Goal: Contribute content: Contribute content

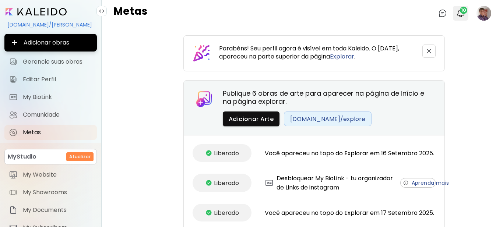
click at [457, 9] on img "button" at bounding box center [461, 13] width 9 height 9
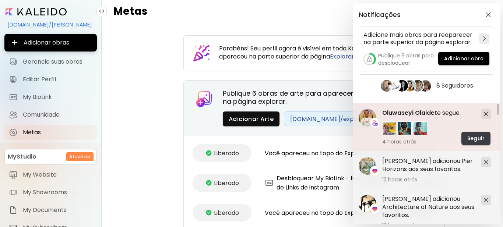
click at [484, 139] on span "Seguir" at bounding box center [476, 139] width 17 height 8
click at [406, 113] on span "Oluwaseyi Olaide" at bounding box center [409, 113] width 52 height 8
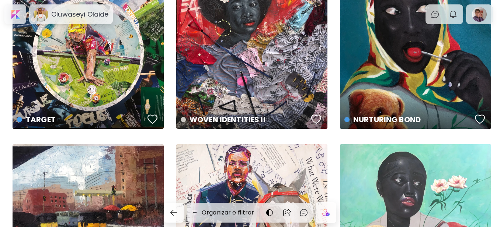
scroll to position [74, 0]
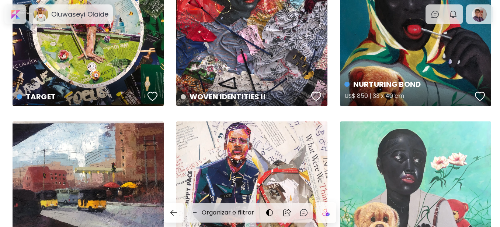
click at [482, 97] on div "button" at bounding box center [480, 96] width 10 height 11
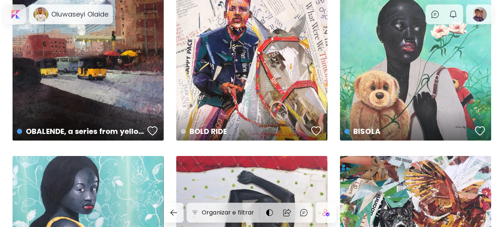
scroll to position [221, 0]
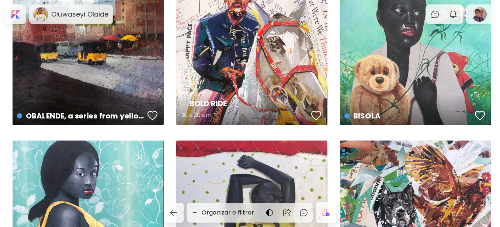
click at [314, 115] on div "button" at bounding box center [316, 115] width 10 height 11
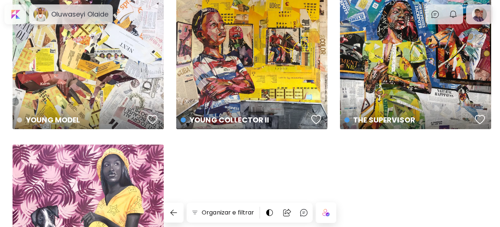
scroll to position [553, 0]
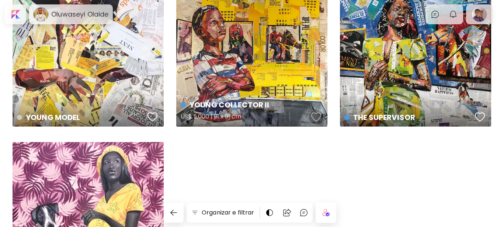
click at [316, 116] on div "button" at bounding box center [316, 117] width 10 height 11
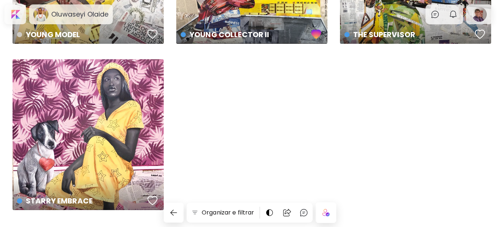
scroll to position [659, 0]
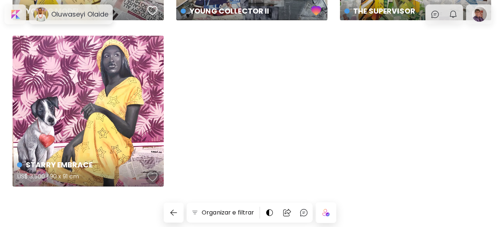
click at [149, 175] on div "button" at bounding box center [152, 177] width 10 height 11
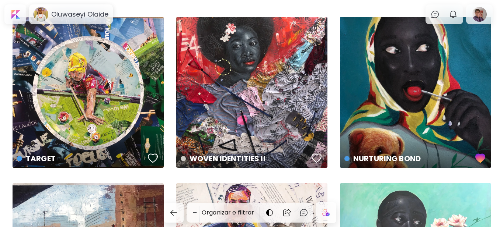
scroll to position [0, 0]
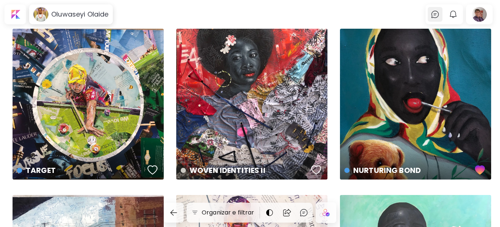
click at [439, 15] on img at bounding box center [434, 14] width 9 height 9
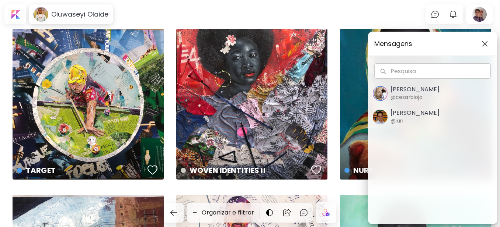
click at [458, 17] on div "Mensagens Pesquisa Pesquisa [PERSON_NAME] @cesarbiojo [PERSON_NAME] @ian" at bounding box center [250, 113] width 500 height 227
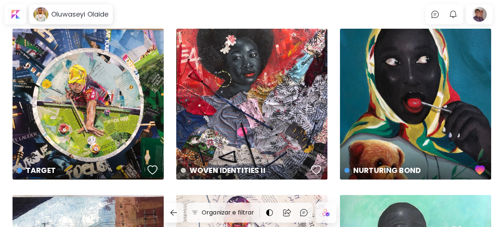
click at [457, 17] on img "button" at bounding box center [452, 14] width 9 height 9
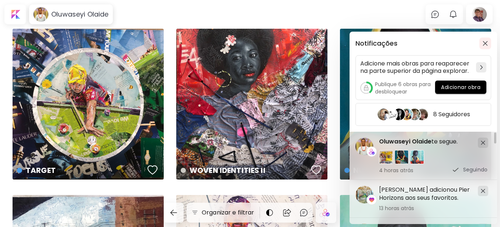
click at [486, 43] on img "button" at bounding box center [484, 43] width 5 height 5
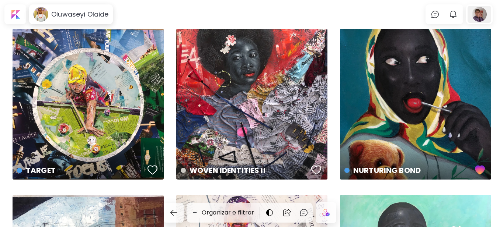
click at [482, 13] on div at bounding box center [479, 14] width 24 height 17
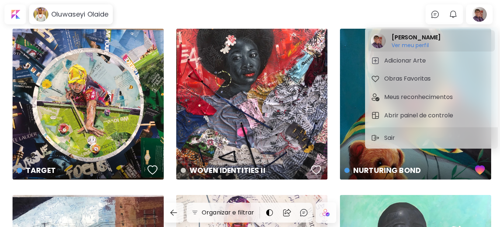
click at [414, 46] on h6 "Ver meu perfil" at bounding box center [415, 45] width 49 height 7
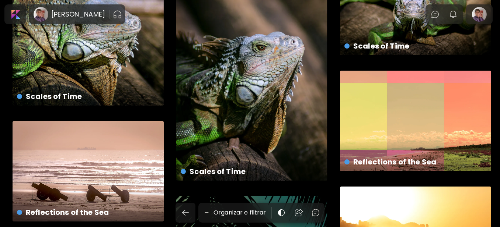
scroll to position [74, 0]
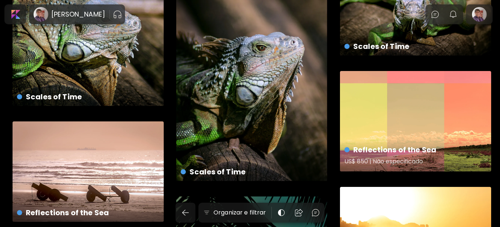
click at [395, 114] on div "Reflections of the Sea US$ 850 | Não especificado" at bounding box center [415, 121] width 151 height 101
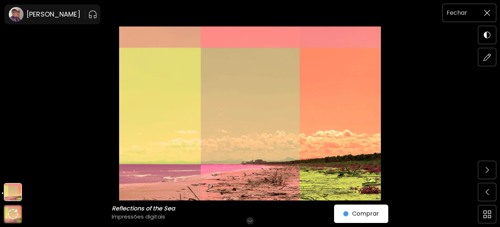
click at [489, 10] on img at bounding box center [487, 13] width 6 height 6
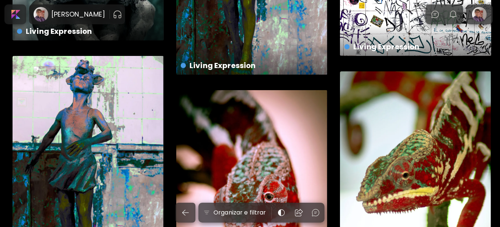
scroll to position [737, 0]
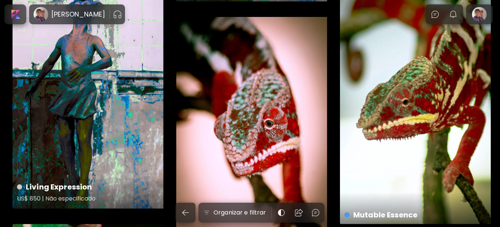
click at [80, 73] on div "Living Expression US$ 850 | Não especificado" at bounding box center [88, 96] width 151 height 226
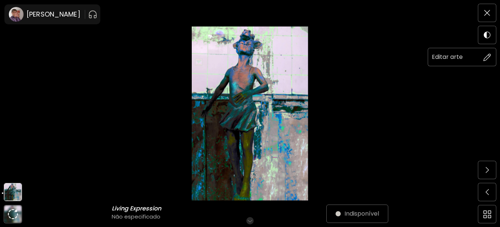
click at [485, 57] on img at bounding box center [487, 57] width 8 height 8
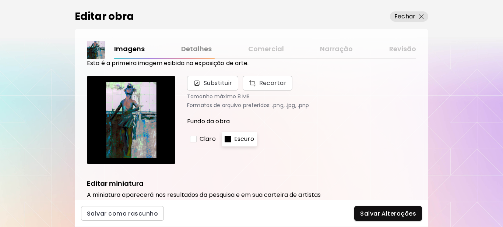
scroll to position [37, 0]
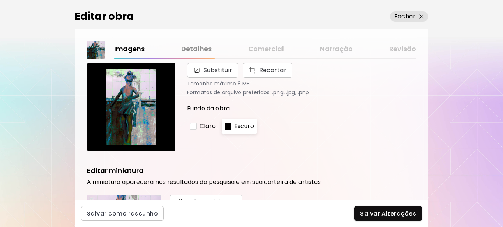
click at [194, 127] on div at bounding box center [193, 126] width 7 height 7
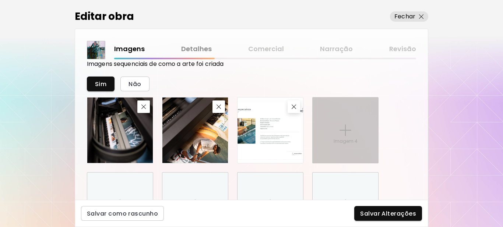
scroll to position [397, 0]
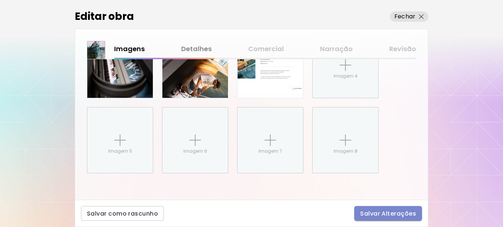
click at [399, 212] on span "Salvar Alterações" at bounding box center [388, 214] width 56 height 8
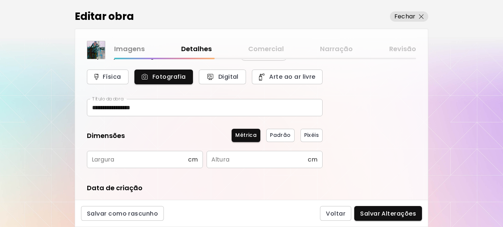
scroll to position [37, 0]
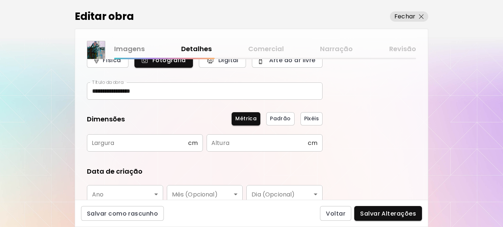
click at [155, 143] on input "text" at bounding box center [137, 143] width 101 height 17
type input "**"
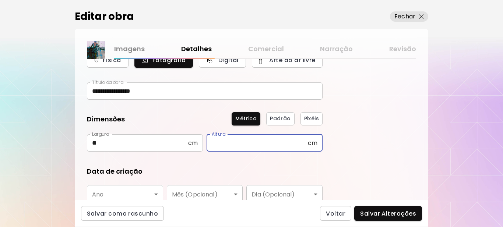
click at [223, 142] on input "text" at bounding box center [257, 143] width 101 height 17
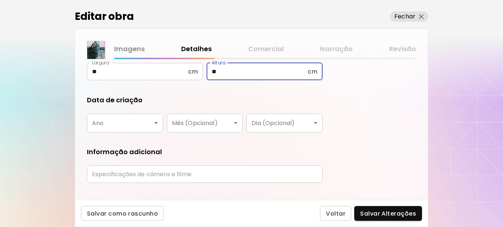
scroll to position [111, 0]
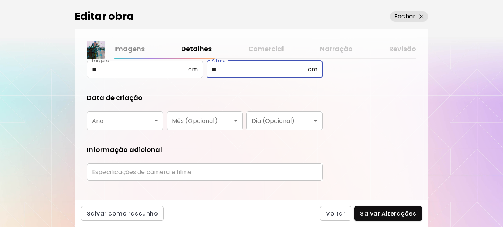
type input "**"
click at [141, 121] on body "**********" at bounding box center [251, 113] width 503 height 227
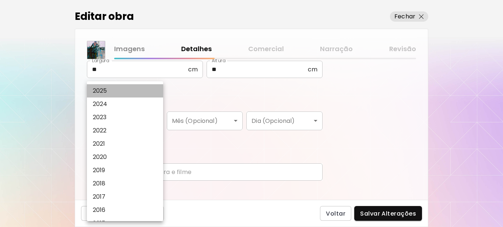
drag, startPoint x: 117, startPoint y: 93, endPoint x: 139, endPoint y: 84, distance: 23.7
click at [117, 92] on li "2025" at bounding box center [127, 90] width 80 height 13
type input "****"
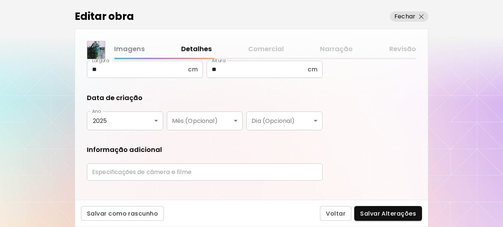
click at [192, 141] on form "**********" at bounding box center [205, 74] width 236 height 226
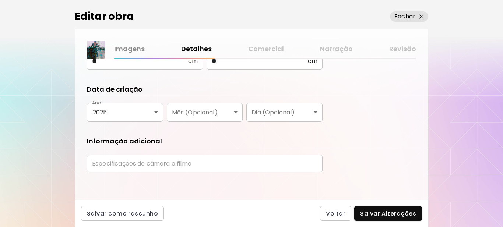
scroll to position [121, 0]
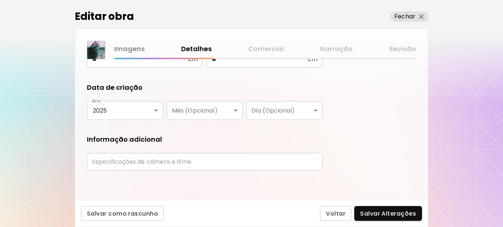
click at [155, 161] on input "text" at bounding box center [205, 161] width 236 height 17
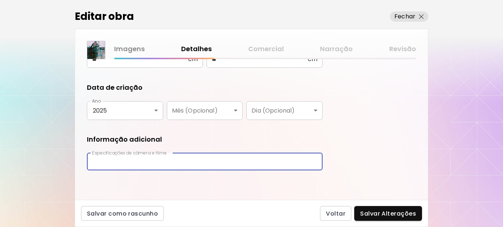
type input "*****"
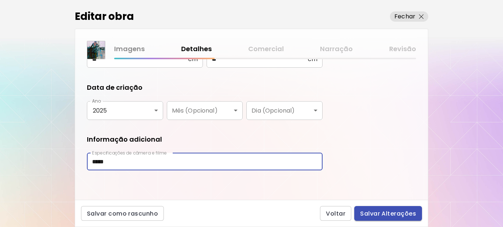
click at [371, 210] on span "Salvar Alterações" at bounding box center [388, 214] width 56 height 8
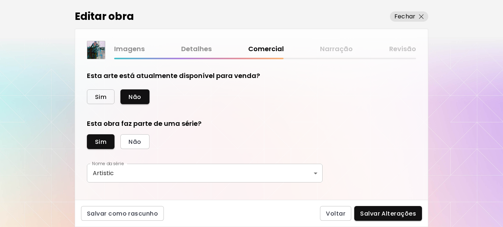
click at [97, 97] on span "Sim" at bounding box center [100, 97] width 11 height 8
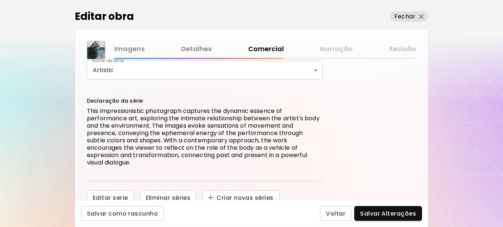
scroll to position [300, 0]
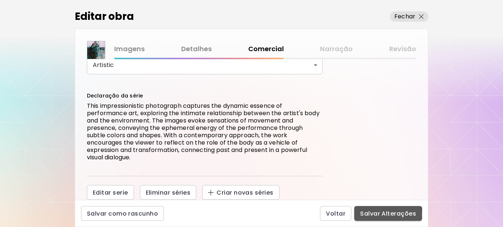
click at [370, 215] on span "Salvar Alterações" at bounding box center [388, 214] width 56 height 8
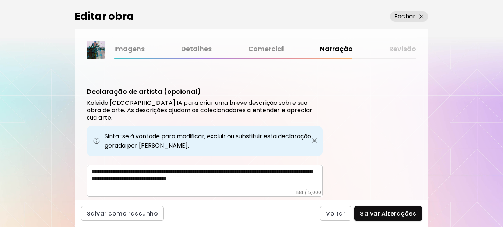
scroll to position [252, 0]
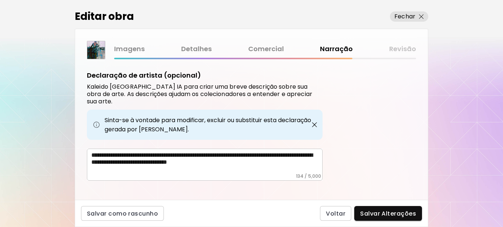
click at [401, 211] on span "Salvar Alterações" at bounding box center [388, 214] width 56 height 8
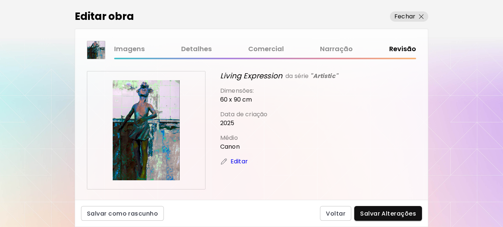
click at [242, 161] on p "Editar" at bounding box center [239, 161] width 17 height 9
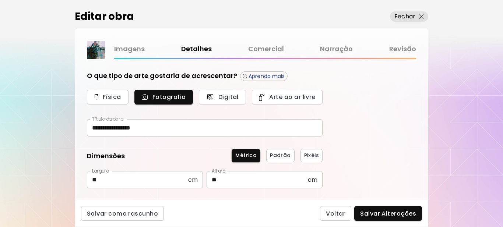
click at [132, 49] on link "Imagens" at bounding box center [129, 49] width 31 height 11
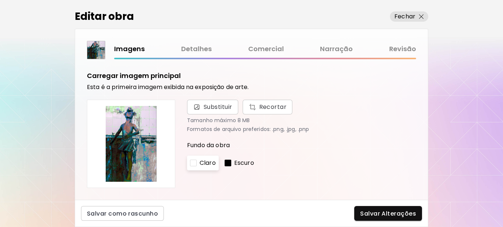
click at [229, 163] on div at bounding box center [228, 163] width 7 height 7
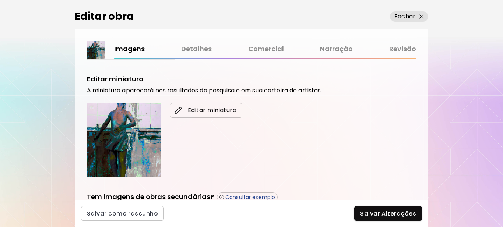
scroll to position [111, 0]
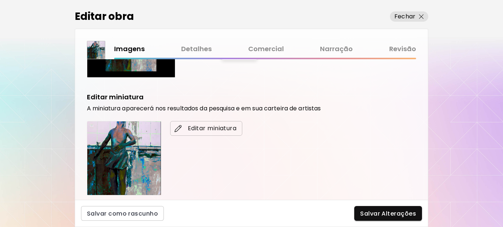
click at [205, 131] on span "Editar miniatura" at bounding box center [206, 128] width 60 height 9
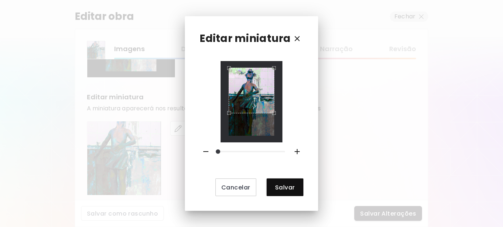
click at [260, 80] on div "Use the arrow keys to move the crop selection area" at bounding box center [252, 91] width 46 height 46
click at [286, 185] on span "Salvar" at bounding box center [285, 188] width 25 height 8
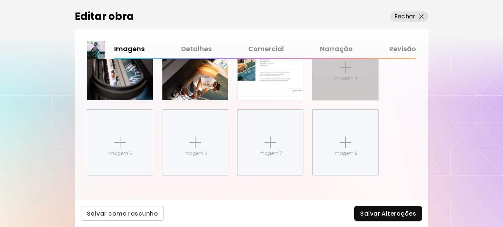
scroll to position [397, 0]
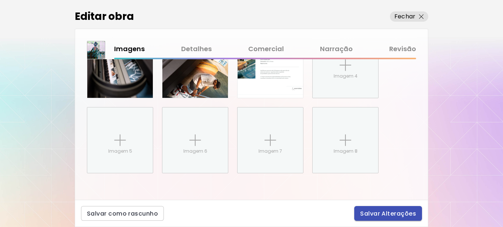
click at [382, 213] on span "Salvar Alterações" at bounding box center [388, 214] width 56 height 8
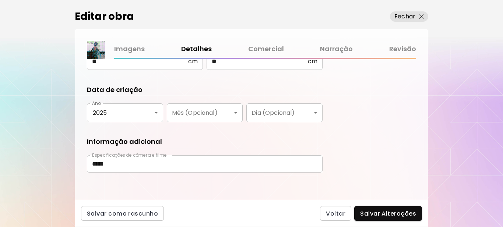
scroll to position [121, 0]
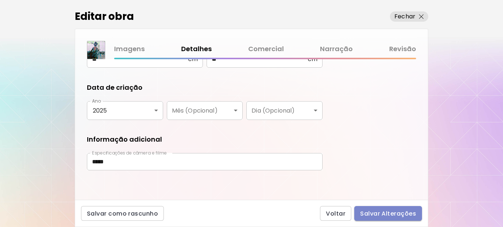
click at [385, 212] on span "Salvar Alterações" at bounding box center [388, 214] width 56 height 8
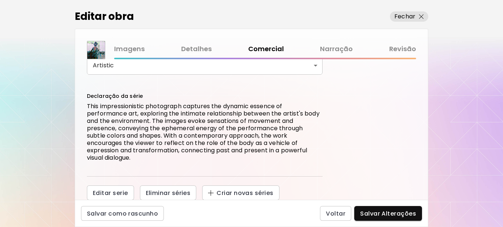
scroll to position [300, 0]
click at [388, 214] on span "Salvar Alterações" at bounding box center [388, 214] width 56 height 8
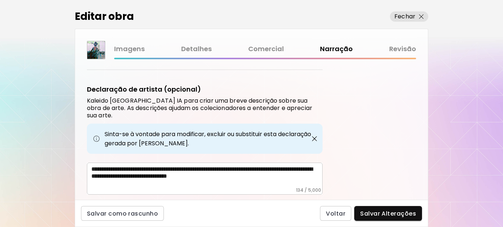
scroll to position [252, 0]
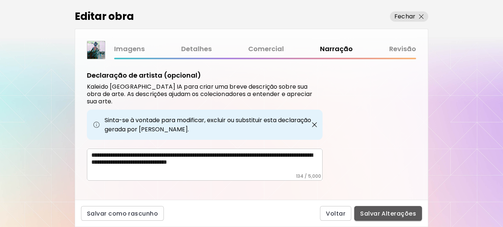
click at [391, 213] on span "Salvar Alterações" at bounding box center [388, 214] width 56 height 8
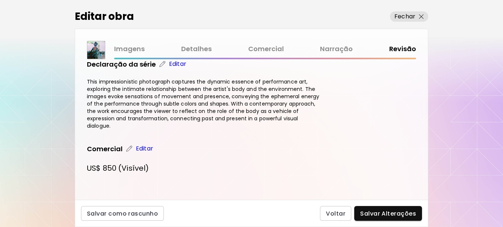
scroll to position [365, 0]
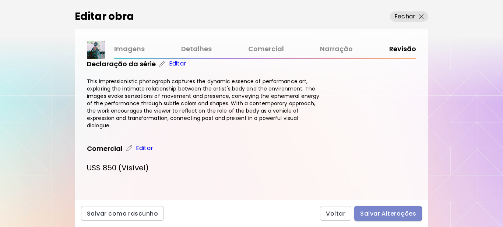
click at [386, 214] on span "Salvar Alterações" at bounding box center [388, 214] width 56 height 8
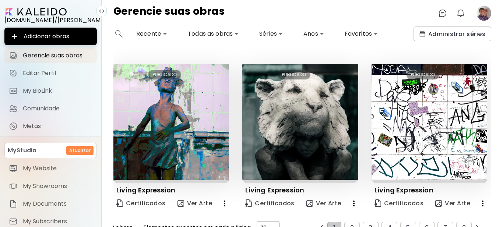
scroll to position [493, 0]
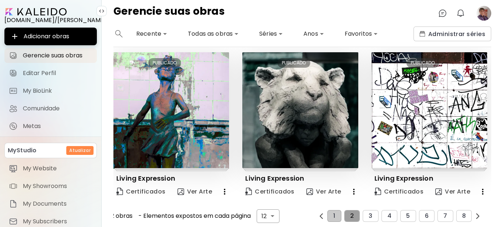
click at [350, 214] on span "2" at bounding box center [352, 216] width 4 height 7
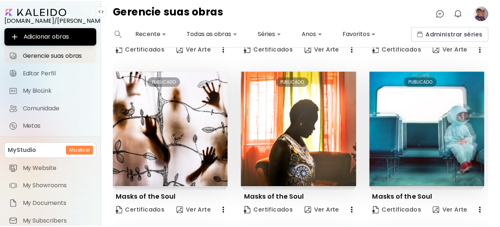
scroll to position [308, 0]
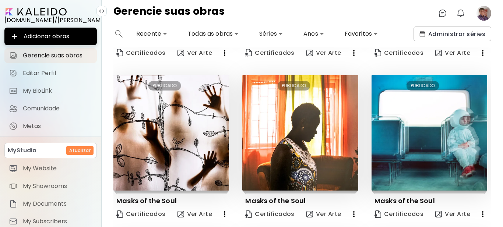
click at [483, 11] on image at bounding box center [484, 13] width 15 height 15
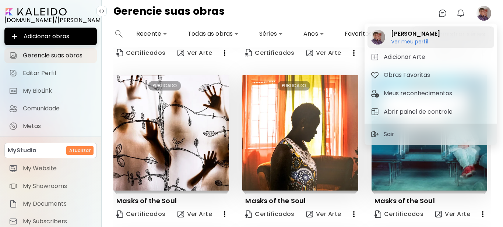
click at [415, 41] on h6 "Ver meu perfil" at bounding box center [415, 41] width 49 height 7
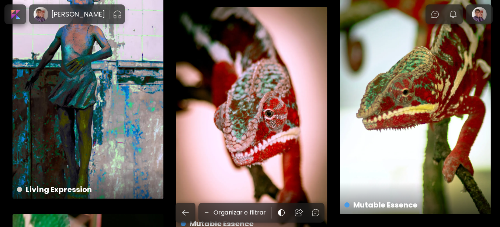
scroll to position [700, 0]
